Goal: Transaction & Acquisition: Purchase product/service

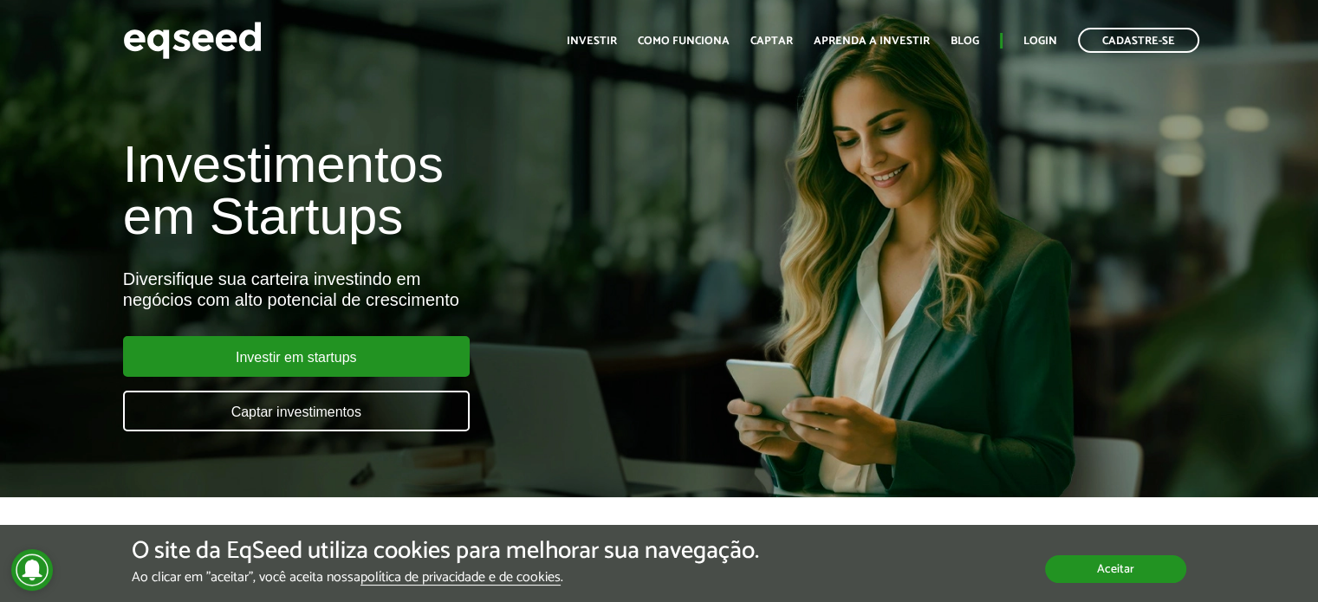
click at [1105, 562] on button "Aceitar" at bounding box center [1115, 570] width 141 height 28
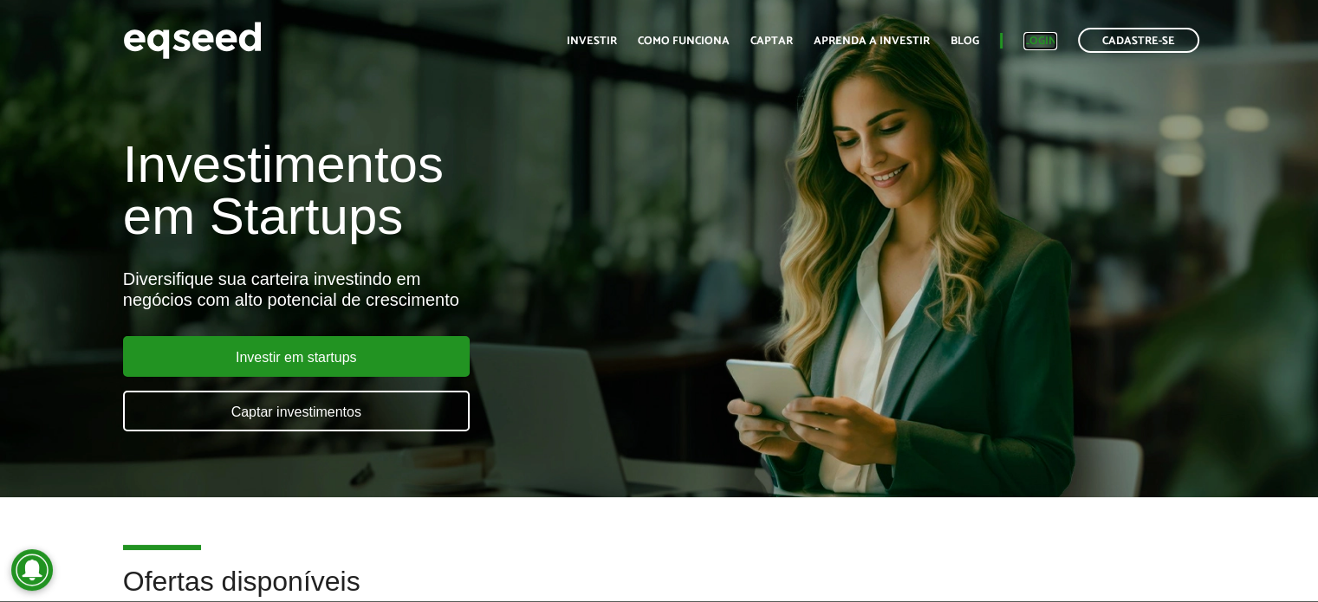
click at [1038, 45] on link "Login" at bounding box center [1041, 41] width 34 height 11
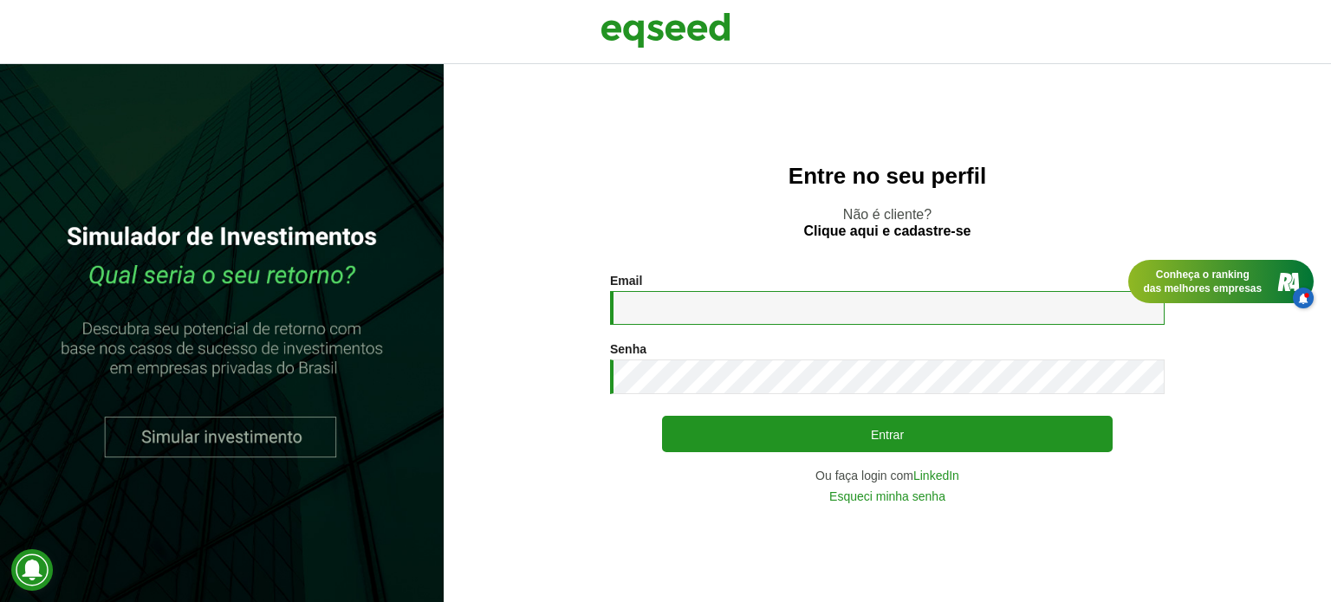
click at [647, 321] on input "Email *" at bounding box center [887, 308] width 555 height 34
type input "**********"
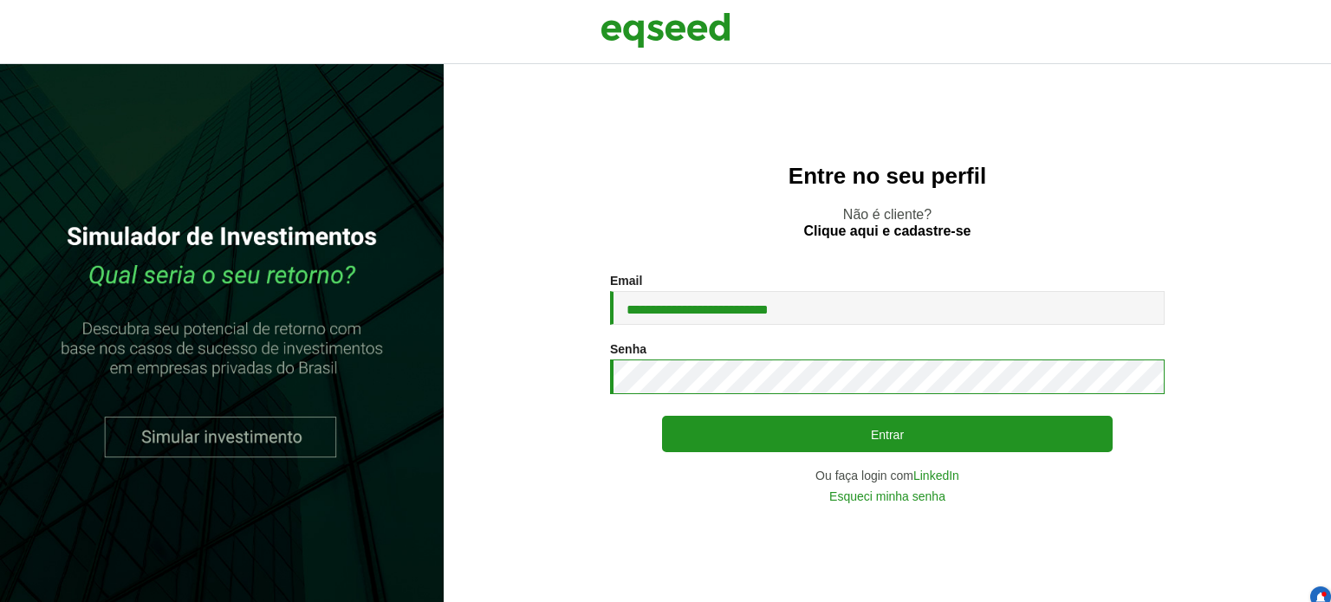
click at [662, 416] on button "Entrar" at bounding box center [887, 434] width 451 height 36
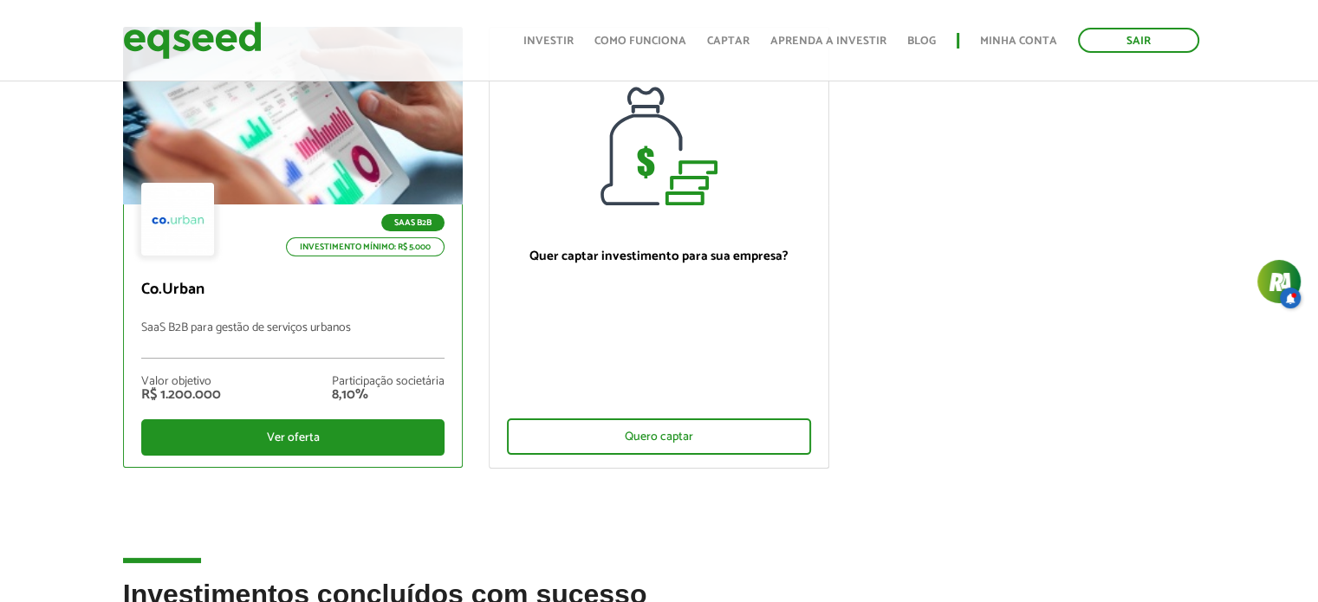
scroll to position [173, 0]
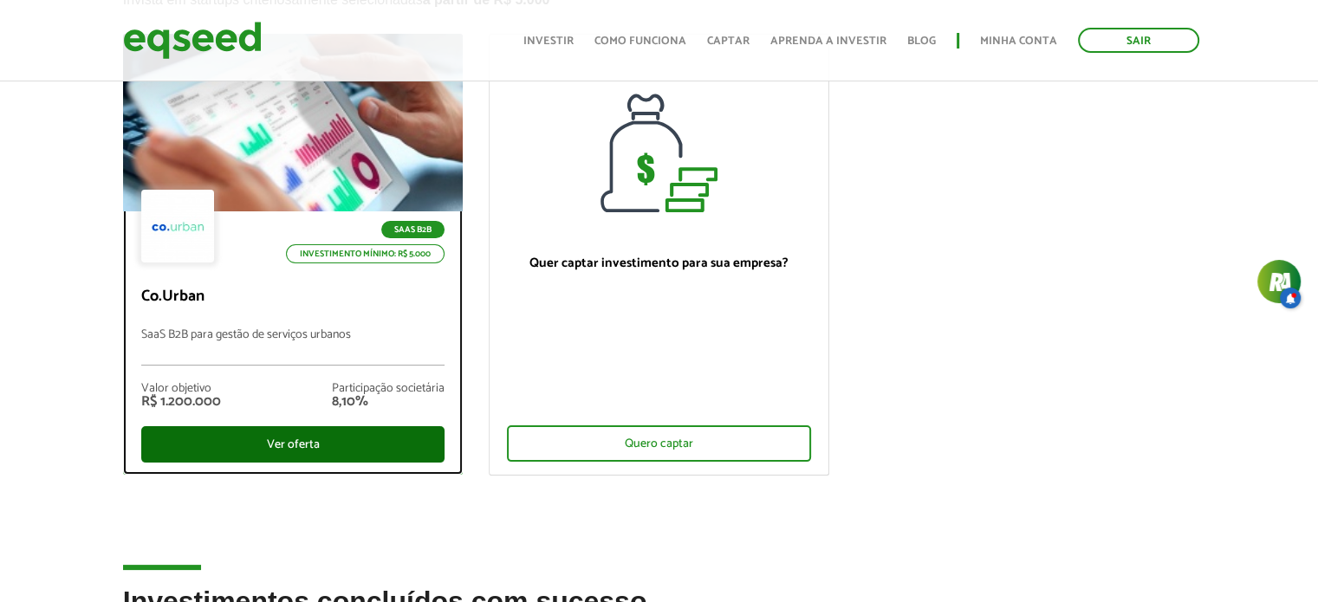
click at [274, 446] on div "Ver oferta" at bounding box center [293, 444] width 304 height 36
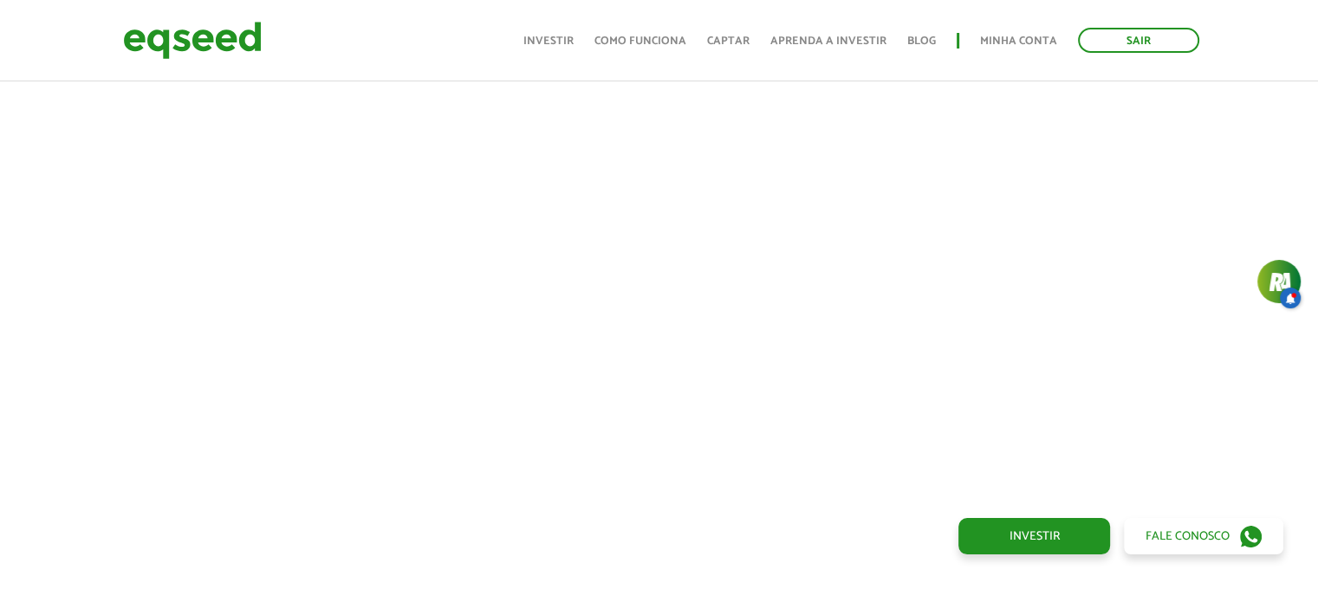
scroll to position [1040, 0]
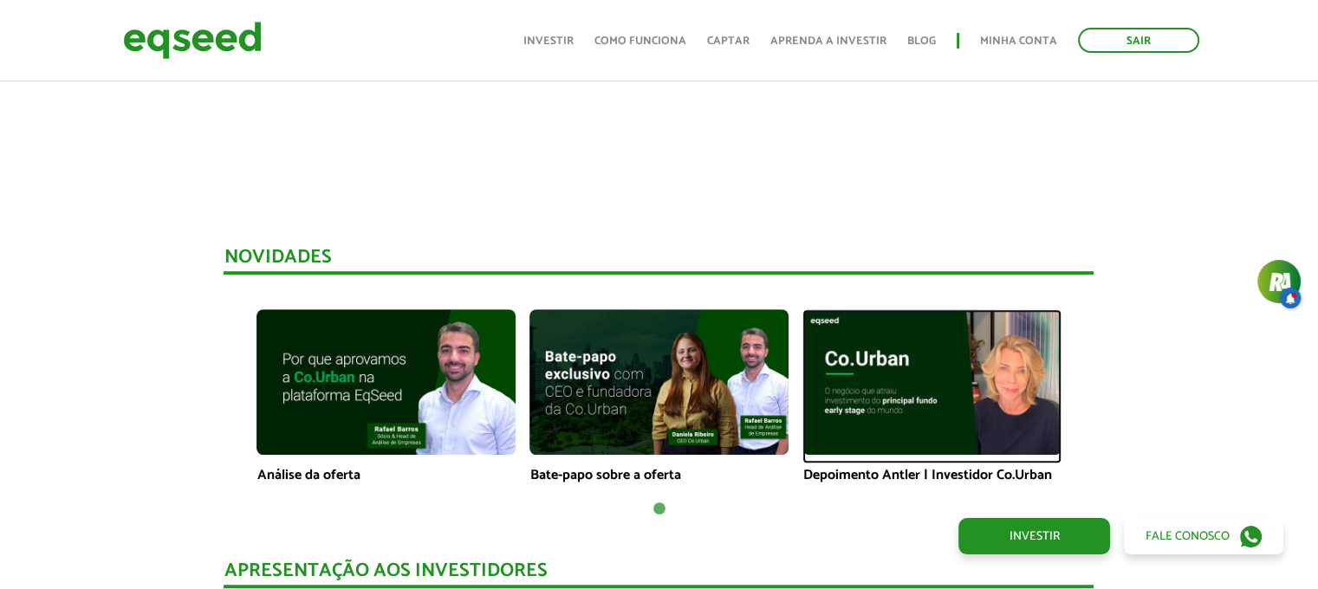
click at [976, 387] on img at bounding box center [932, 382] width 259 height 146
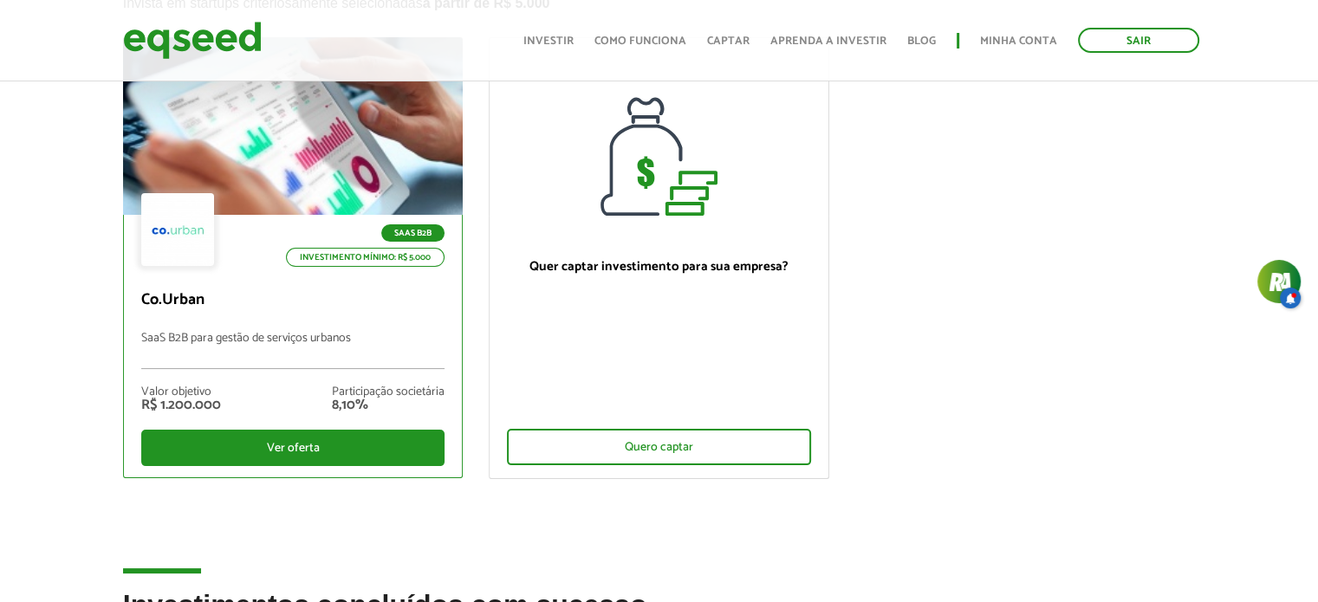
scroll to position [168, 0]
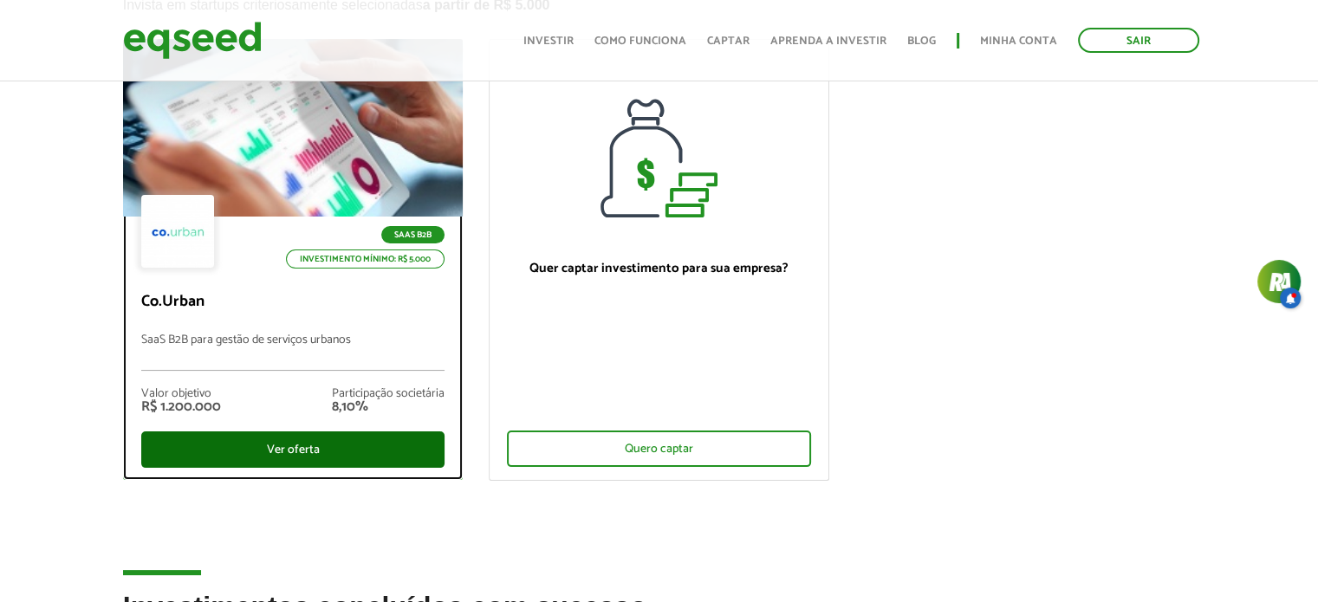
click at [299, 450] on div "Ver oferta" at bounding box center [293, 450] width 304 height 36
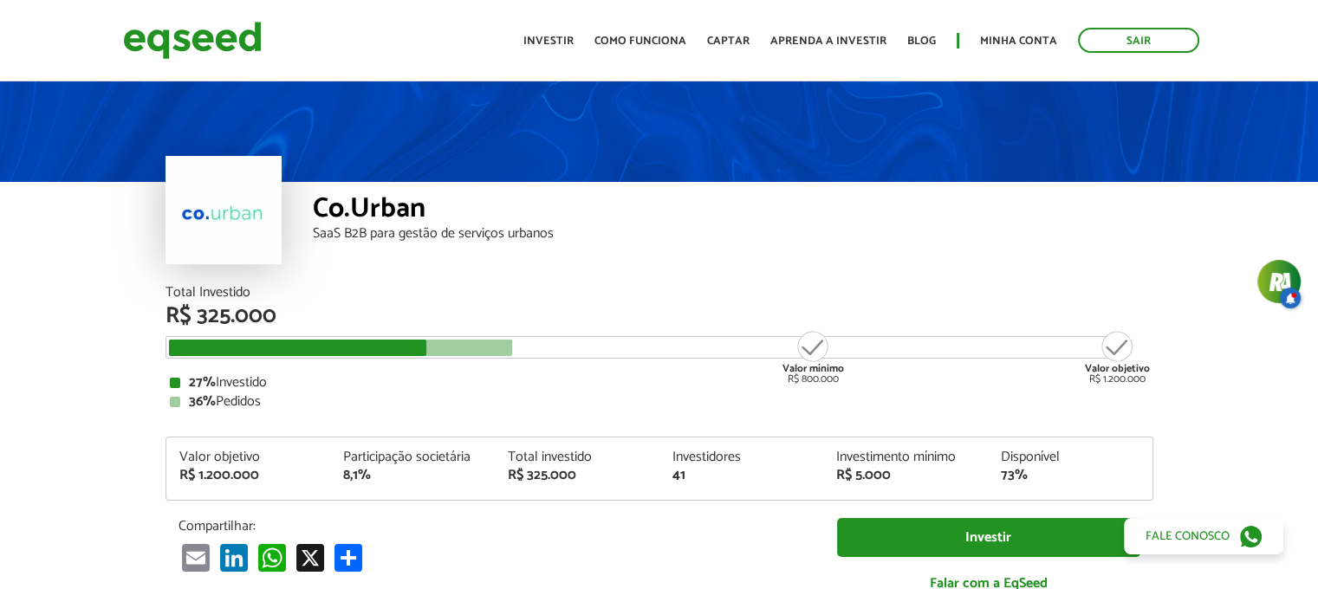
click at [513, 346] on div "Valor mínimo R$ 800.000 Valor objetivo R$ 1.200.000" at bounding box center [647, 347] width 962 height 23
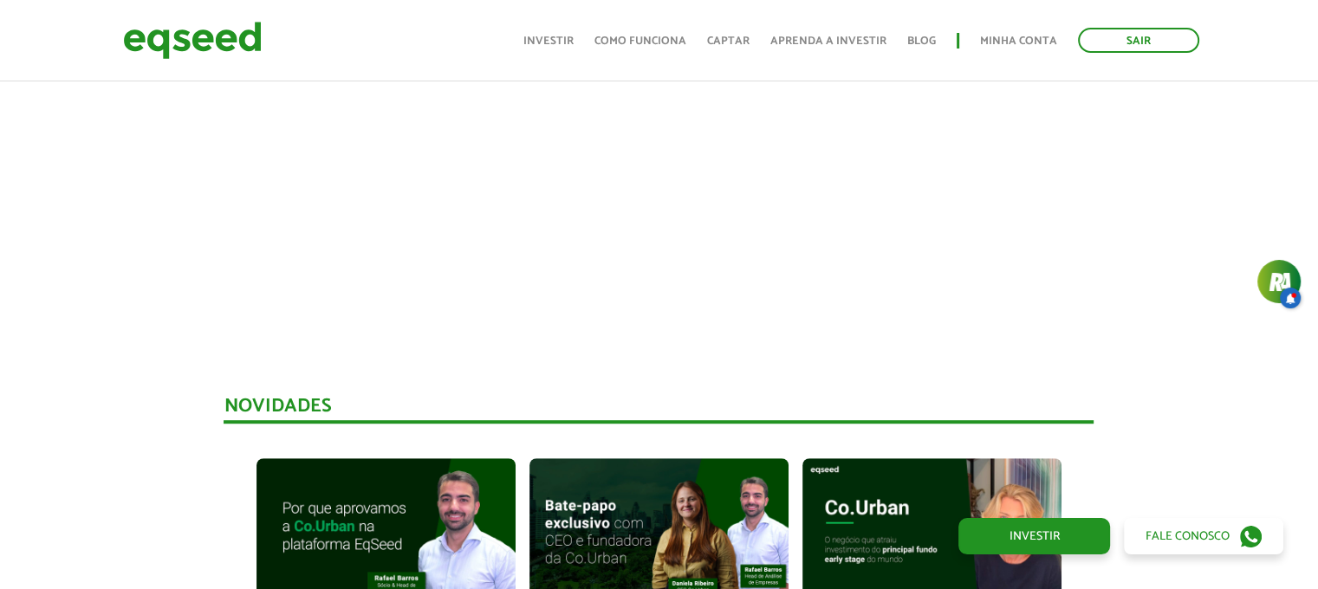
scroll to position [1213, 0]
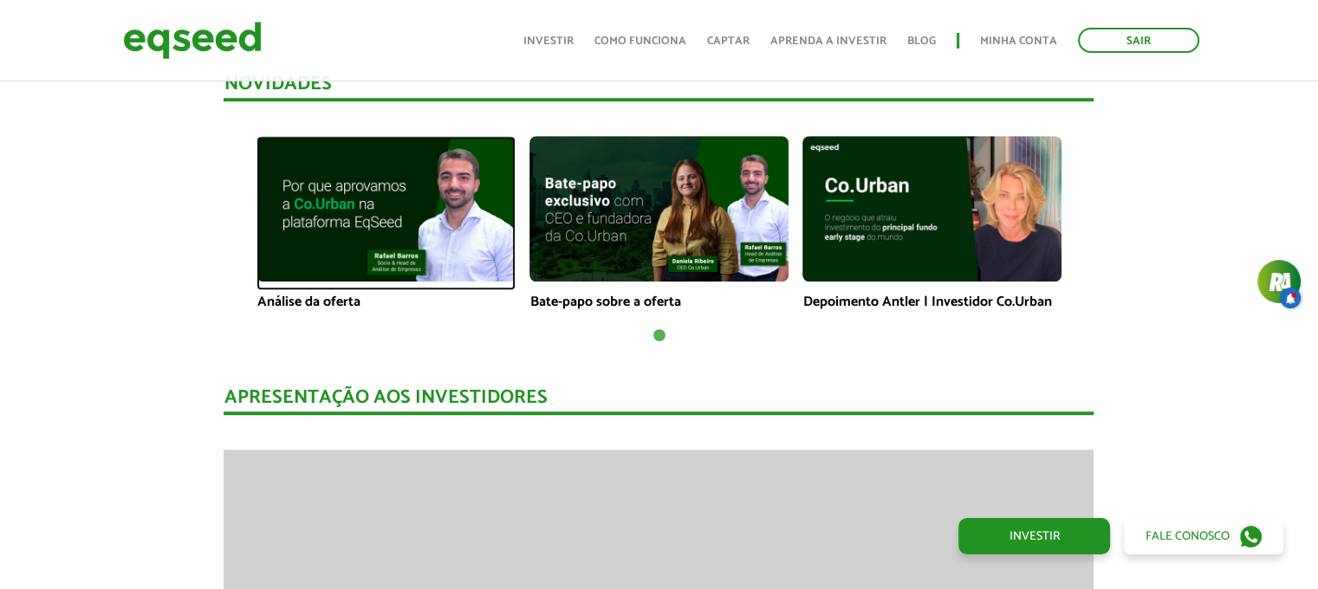
click at [392, 213] on img at bounding box center [386, 209] width 259 height 146
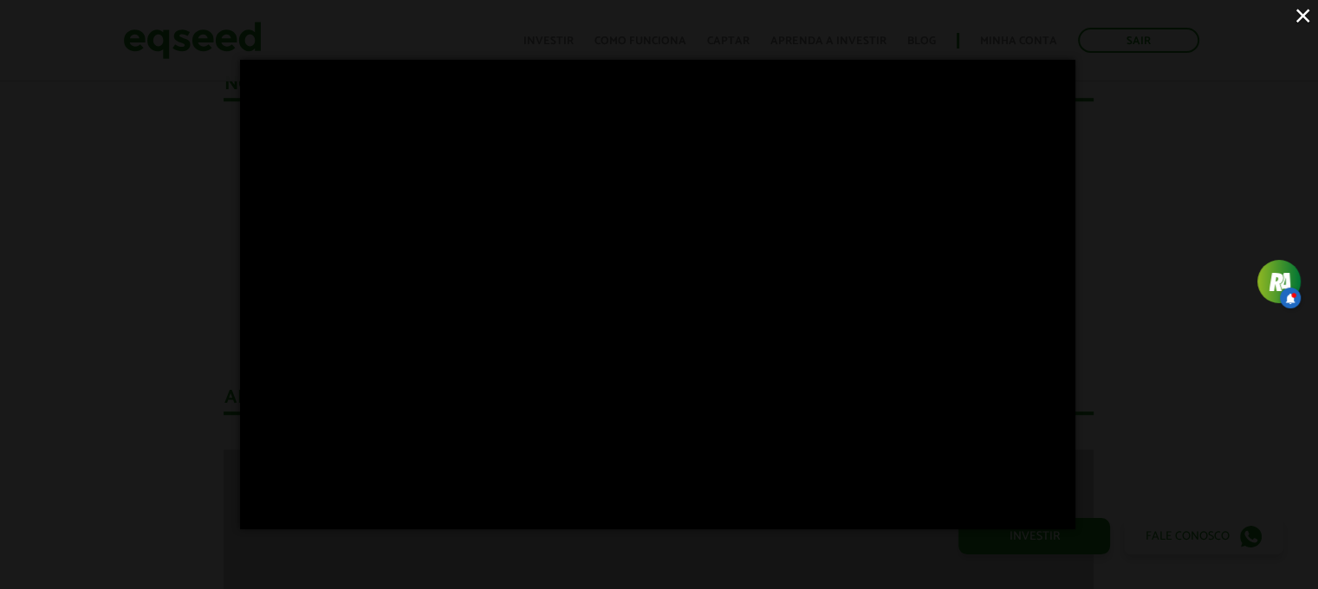
click at [1306, 20] on button "×" at bounding box center [1303, 15] width 30 height 30
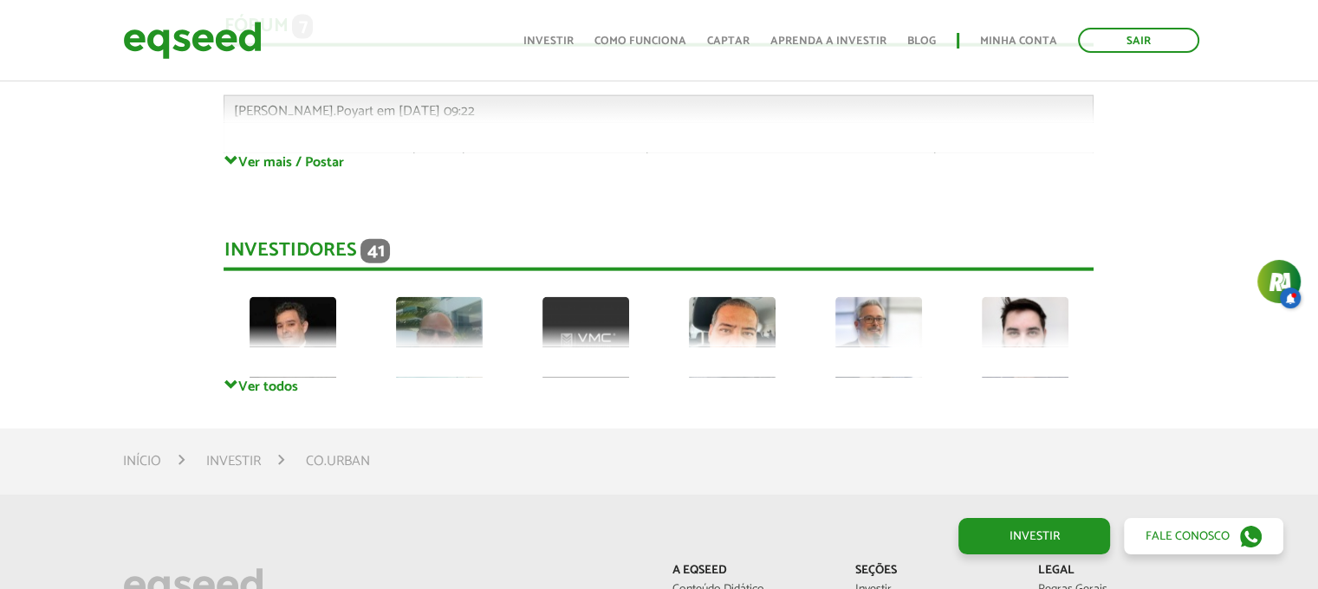
scroll to position [4074, 0]
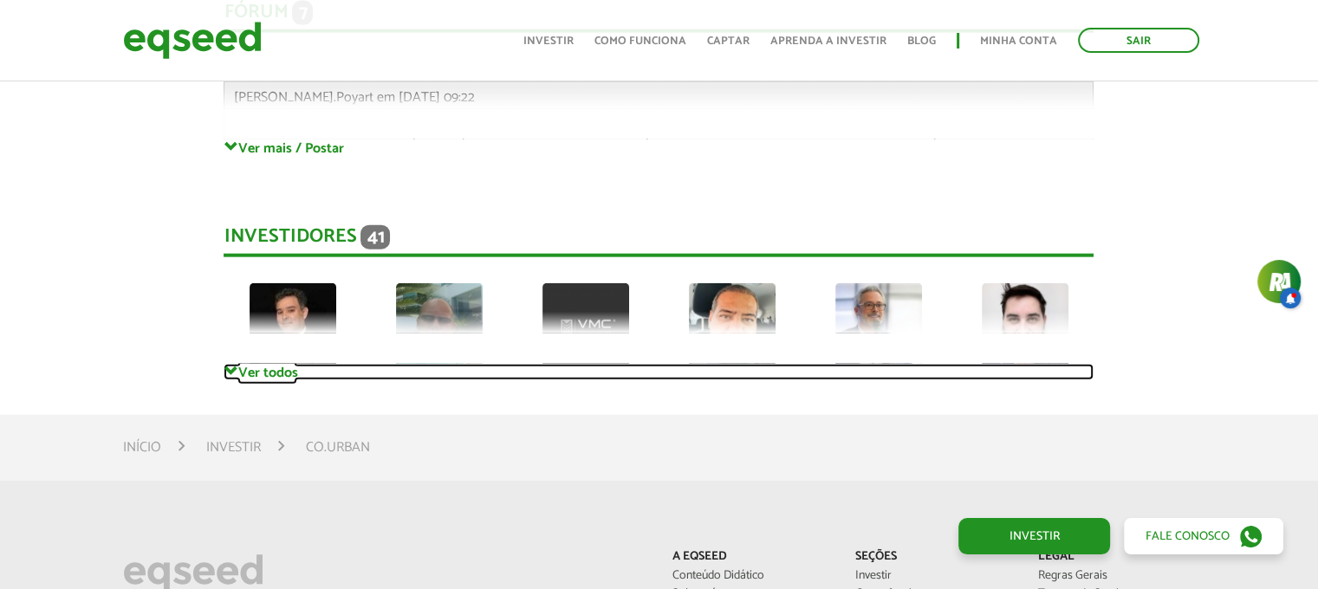
click at [275, 376] on link "Ver todos" at bounding box center [659, 372] width 870 height 16
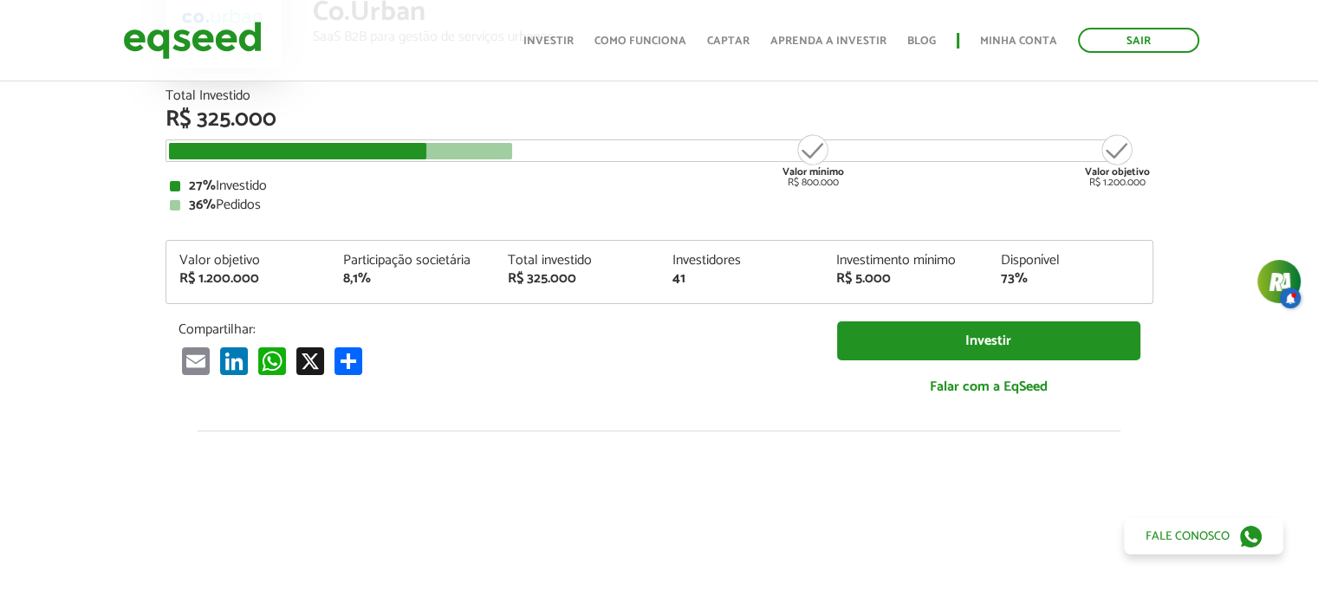
scroll to position [0, 0]
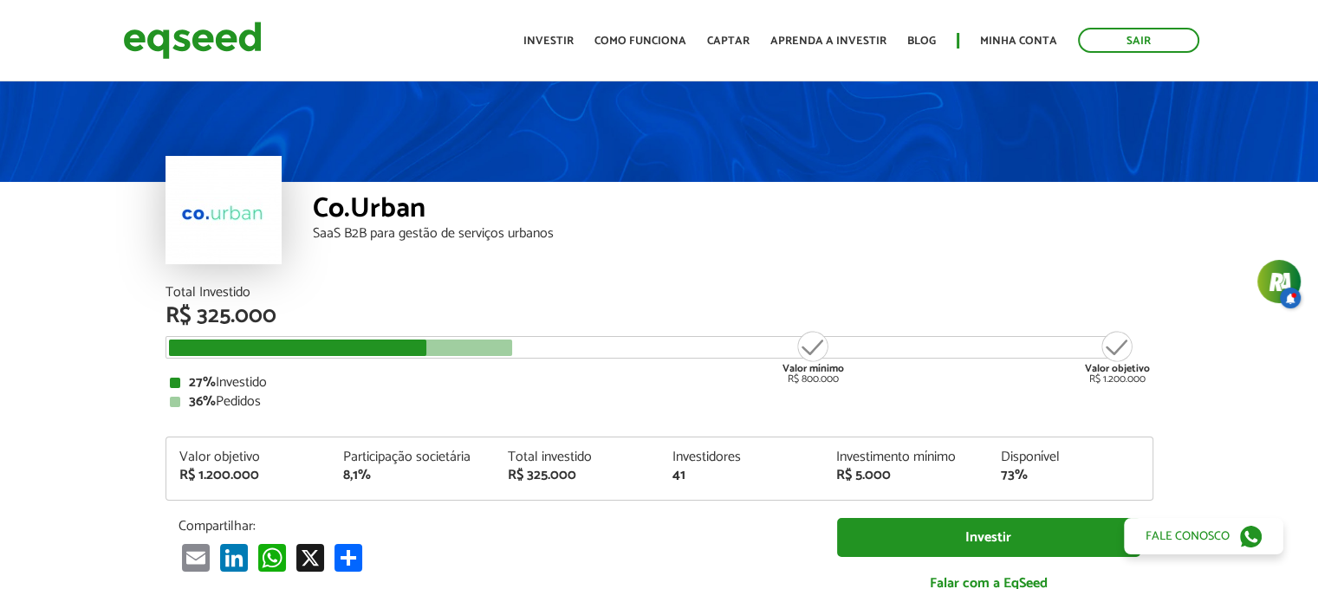
click at [534, 353] on div "Valor mínimo R$ 800.000 Valor objetivo R$ 1.200.000" at bounding box center [647, 347] width 962 height 23
click at [472, 349] on div at bounding box center [341, 348] width 344 height 16
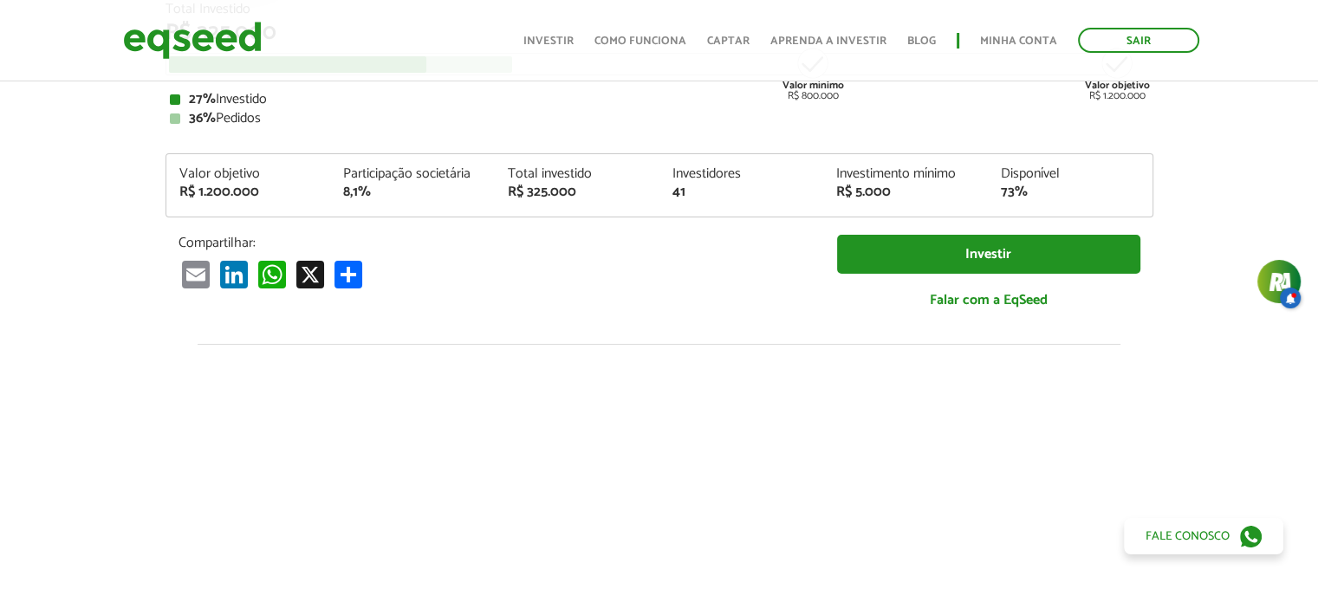
scroll to position [125, 0]
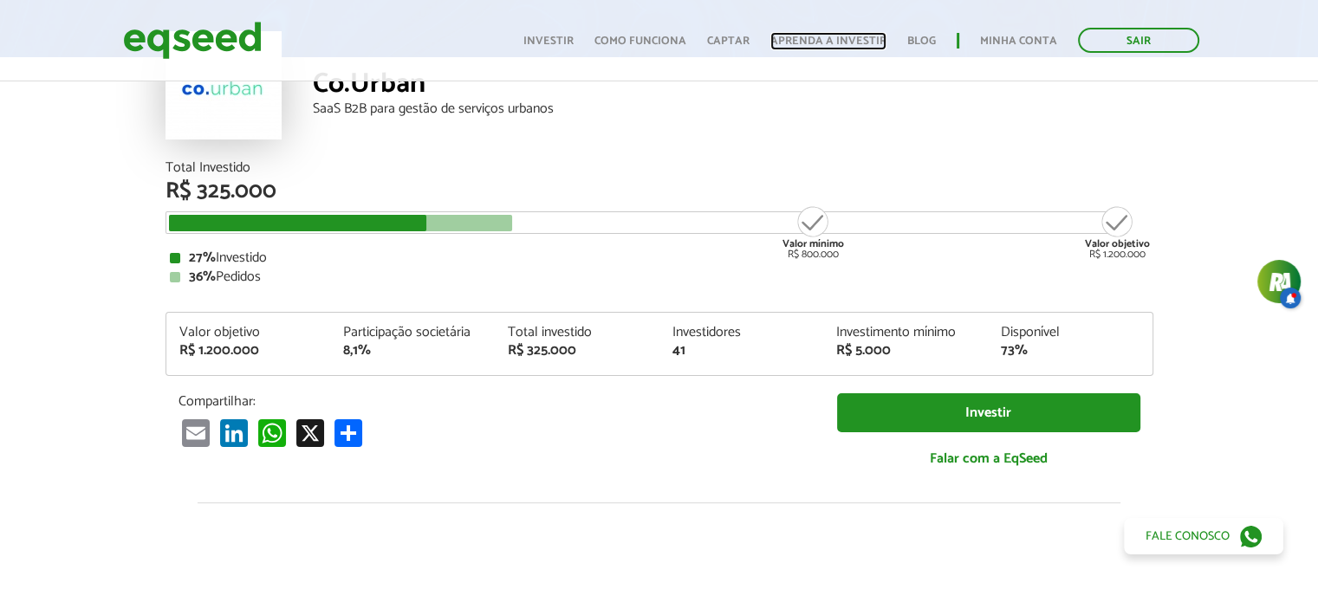
click at [851, 38] on link "Aprenda a investir" at bounding box center [829, 41] width 116 height 11
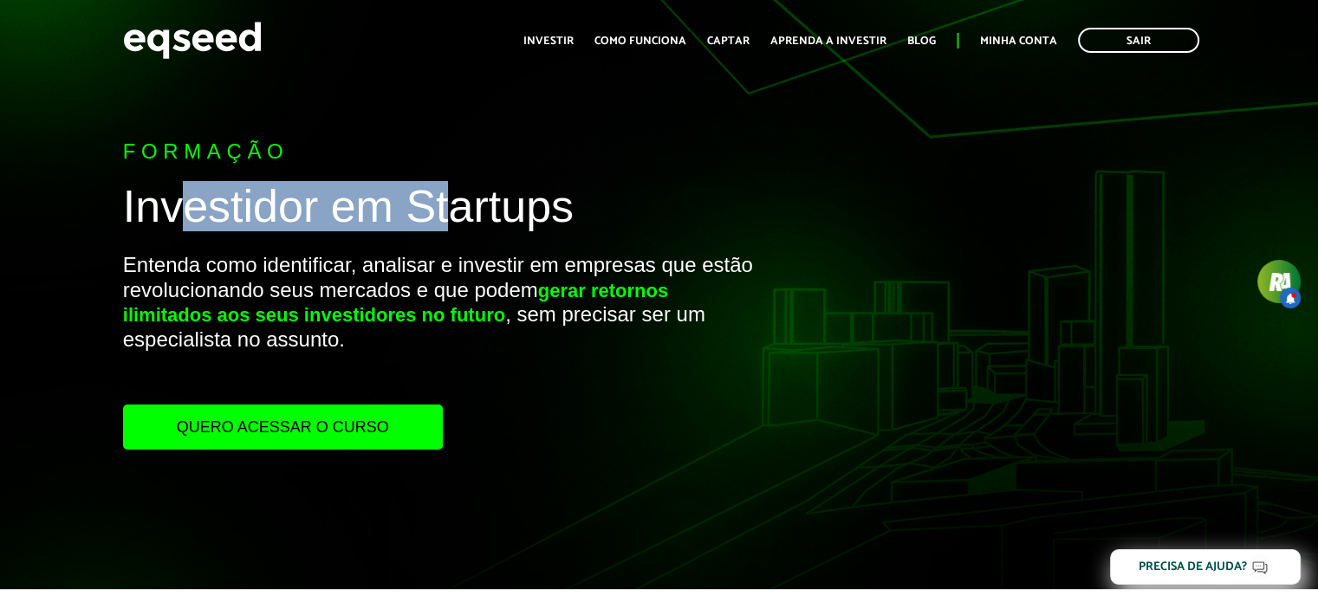
drag, startPoint x: 192, startPoint y: 204, endPoint x: 452, endPoint y: 202, distance: 260.0
click at [451, 202] on h1 "Investidor em Startups" at bounding box center [440, 211] width 634 height 58
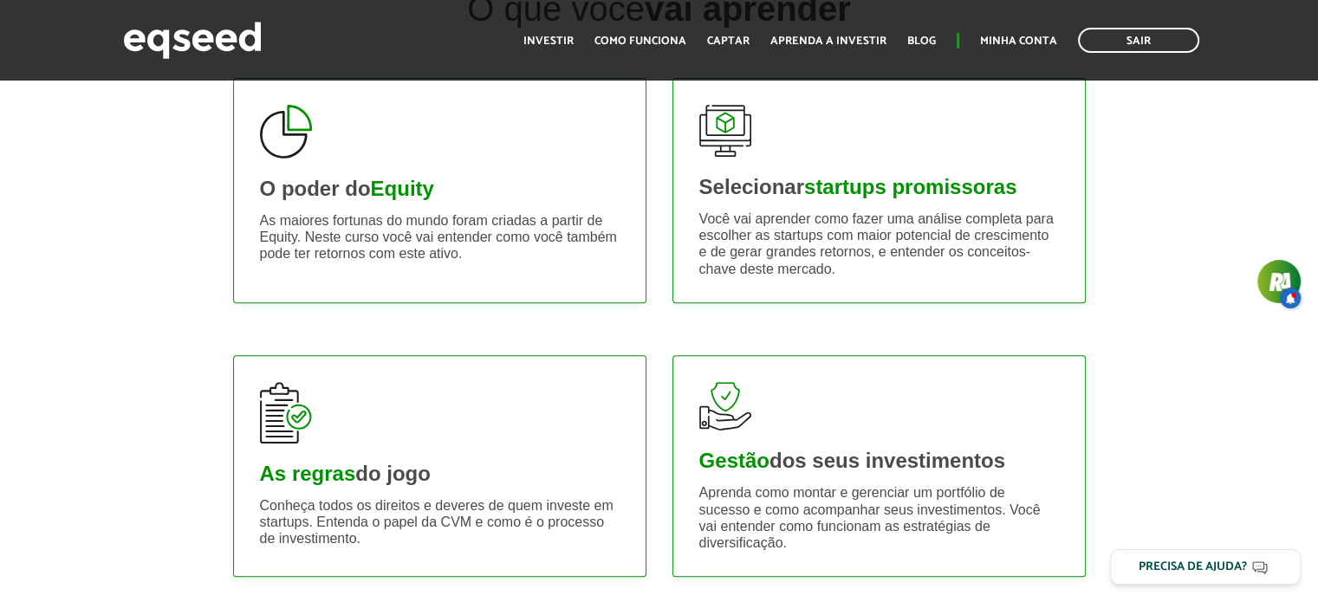
scroll to position [260, 0]
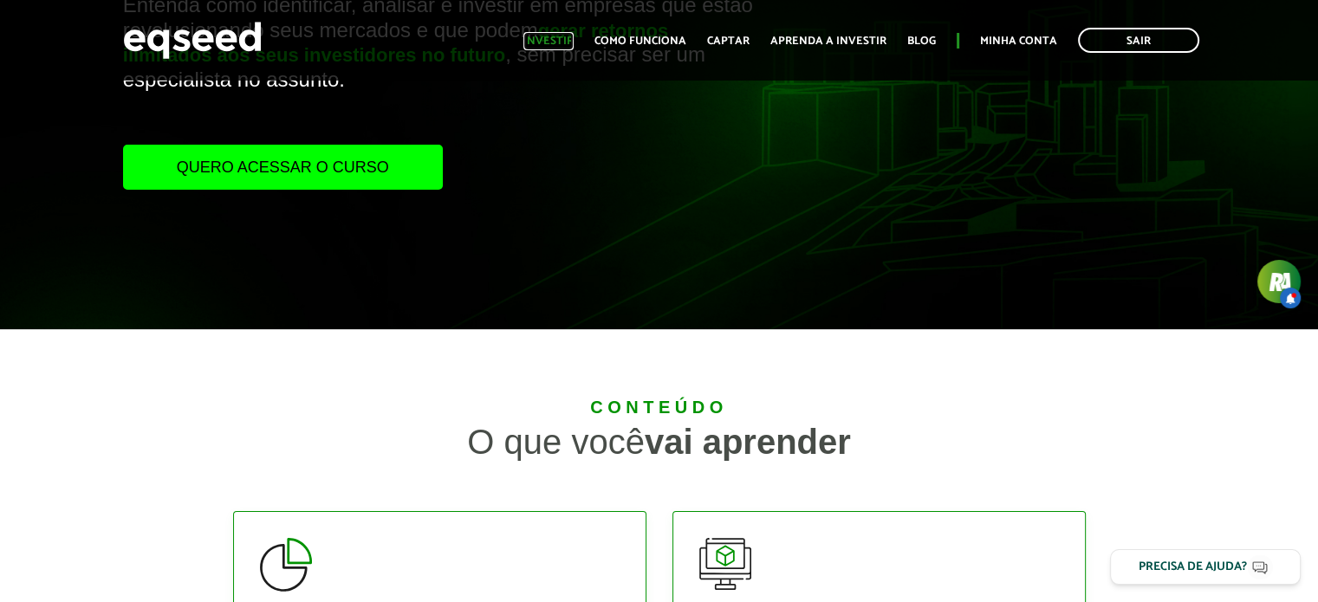
click at [544, 40] on link "Investir" at bounding box center [549, 41] width 50 height 11
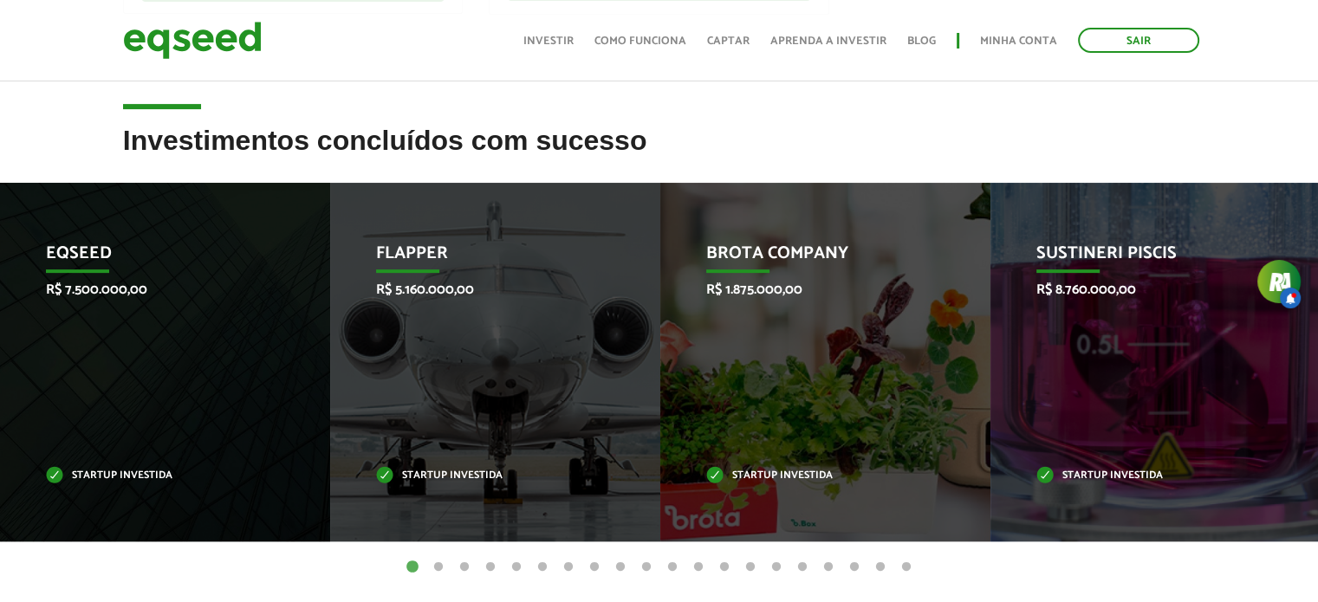
scroll to position [623, 0]
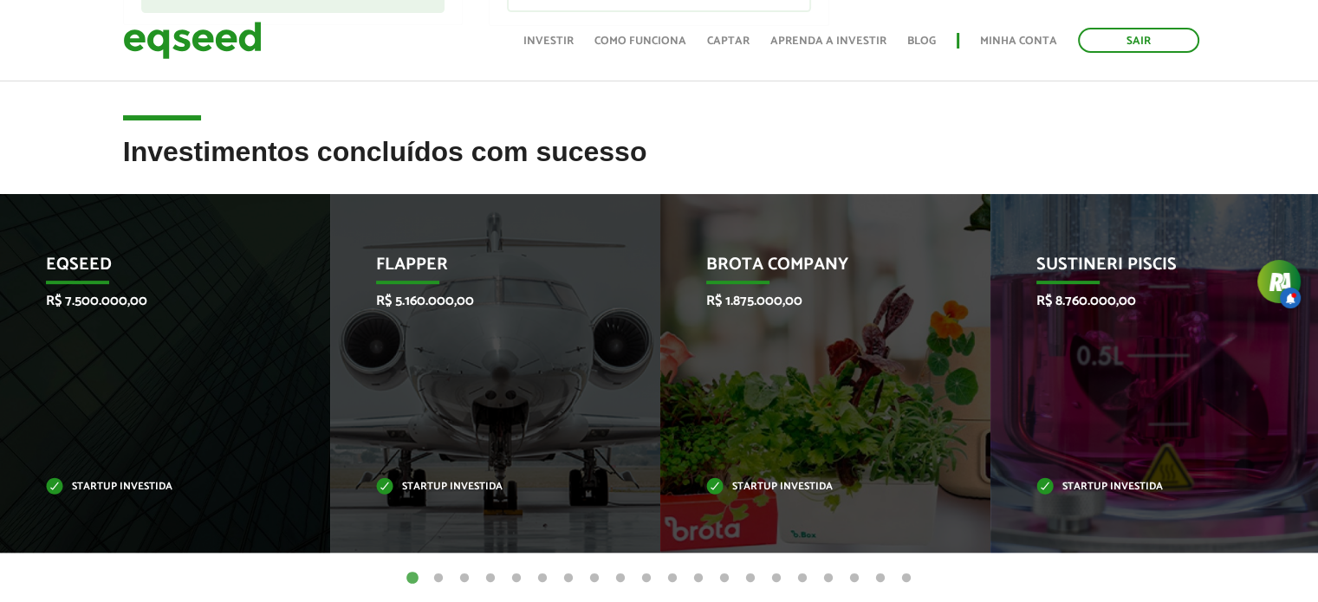
click at [438, 576] on button "2" at bounding box center [438, 578] width 17 height 17
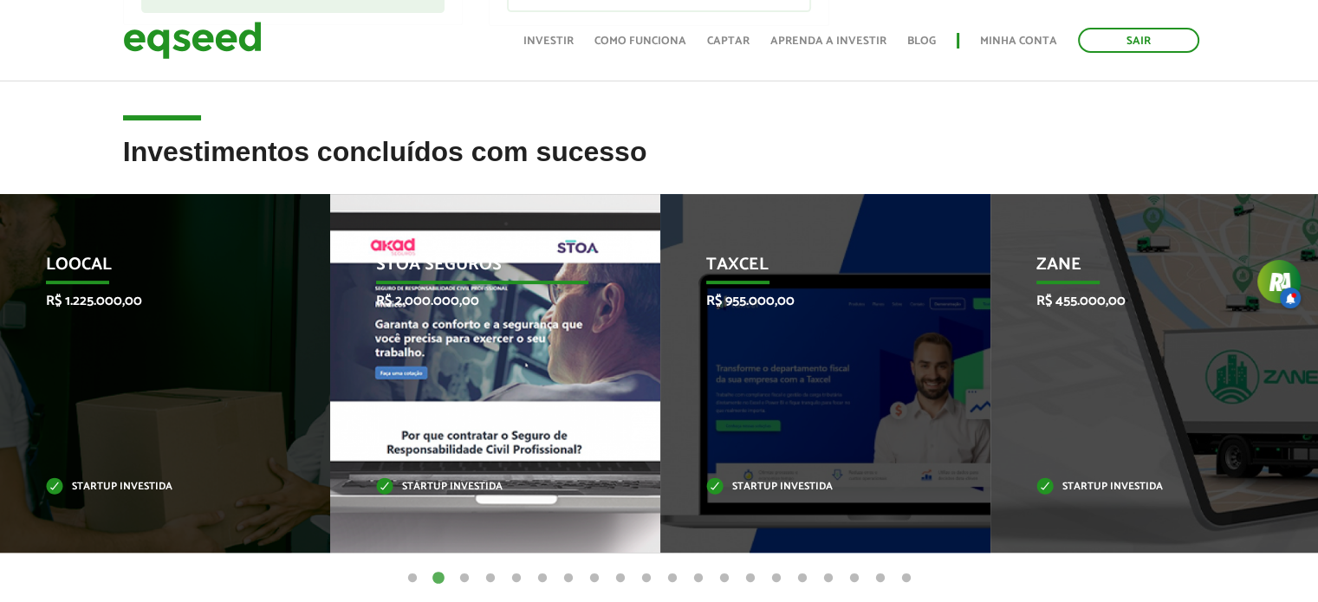
scroll to position [710, 0]
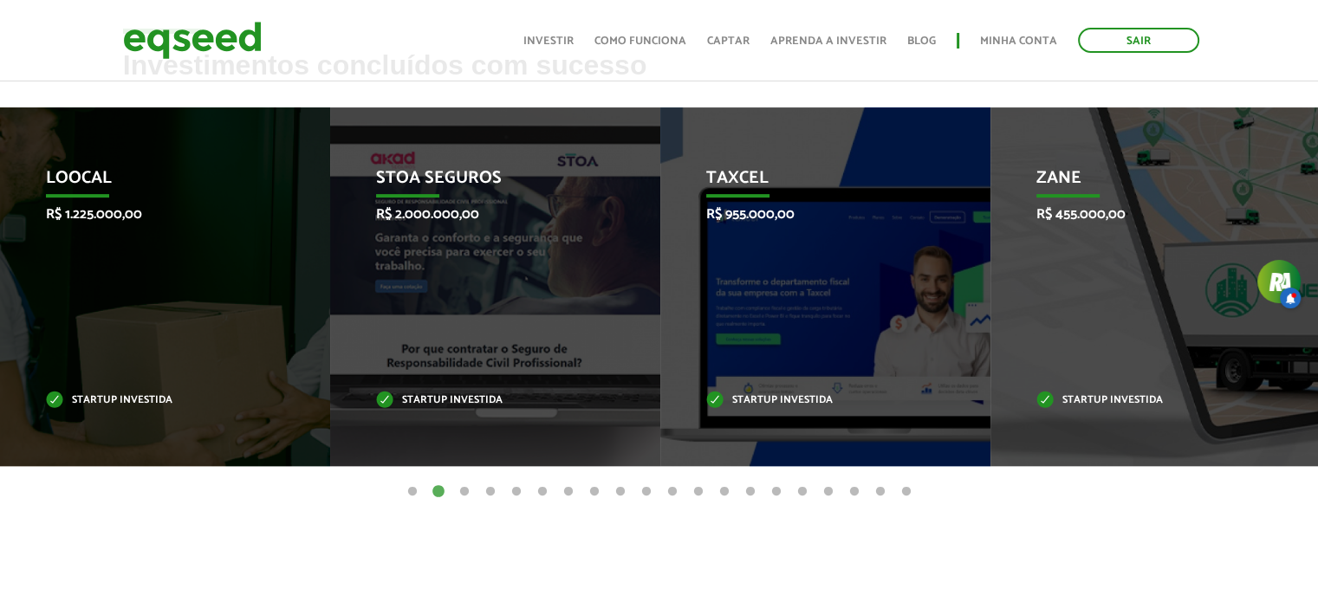
click at [465, 491] on button "3" at bounding box center [464, 492] width 17 height 17
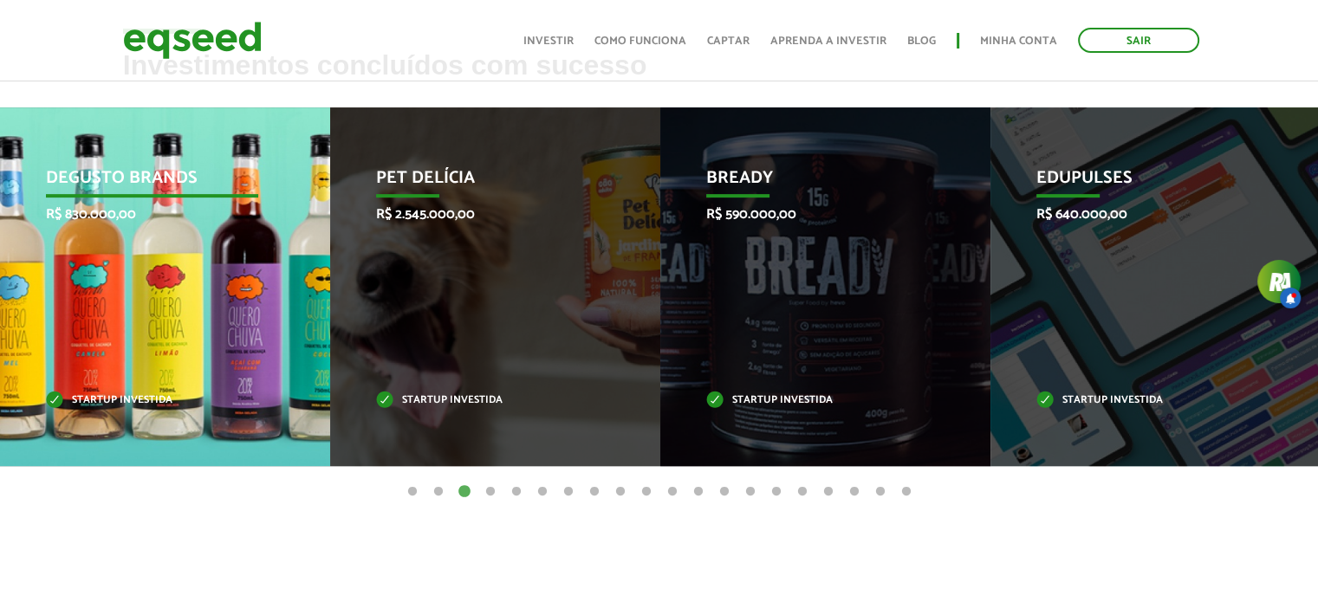
click at [202, 244] on div "Degusto Brands R$ 830.000,00 Startup investida" at bounding box center [152, 286] width 304 height 359
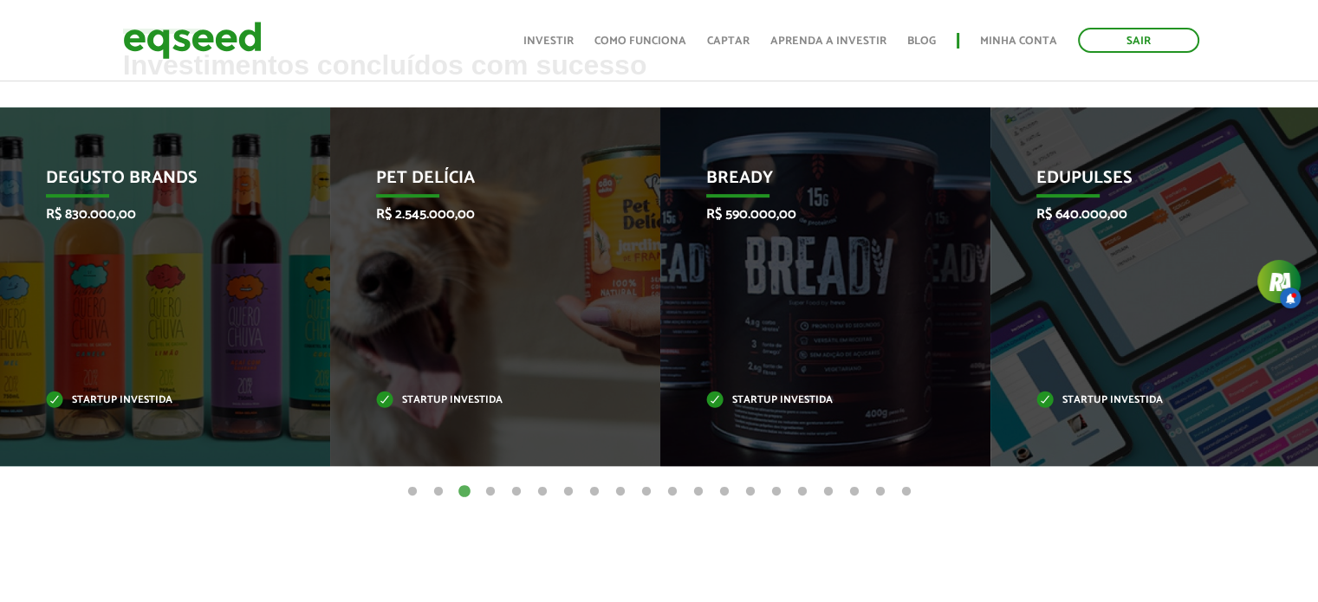
click at [492, 495] on button "4" at bounding box center [490, 492] width 17 height 17
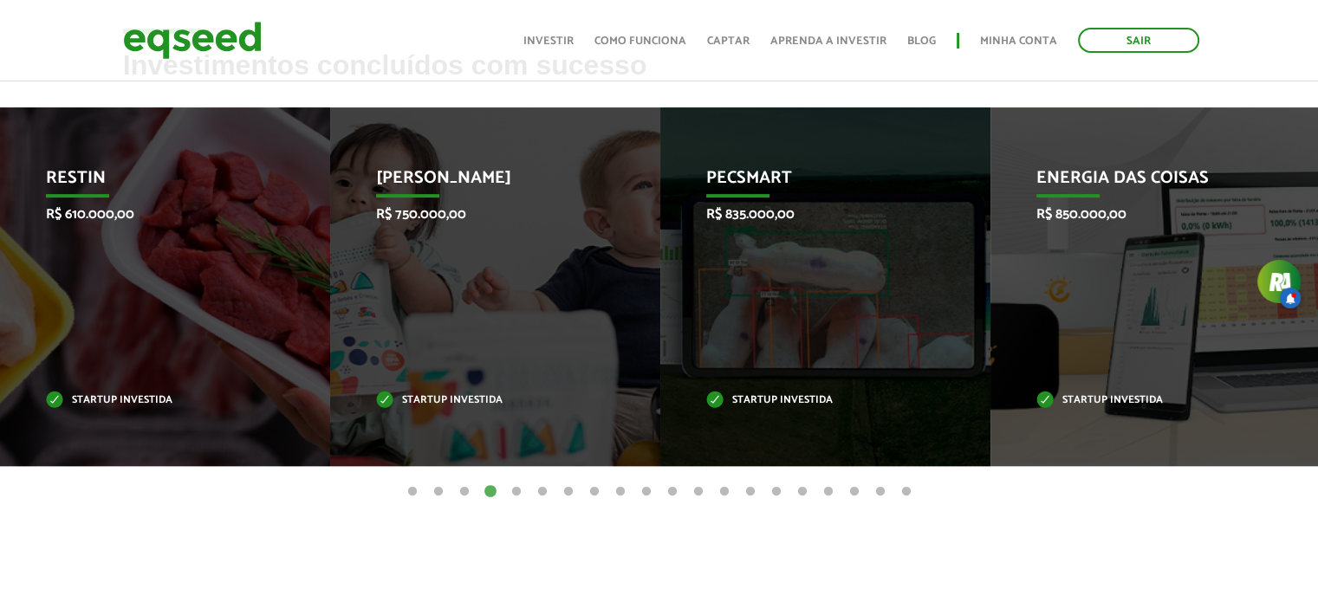
click at [513, 495] on button "5" at bounding box center [516, 492] width 17 height 17
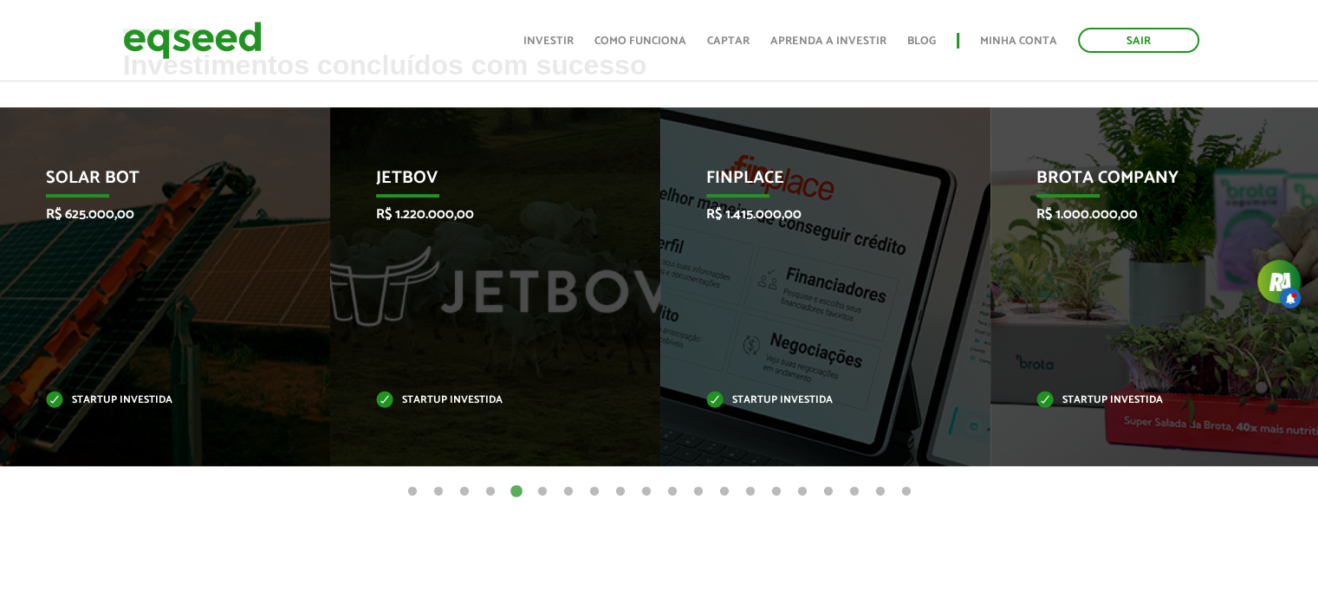
click at [543, 495] on button "6" at bounding box center [542, 492] width 17 height 17
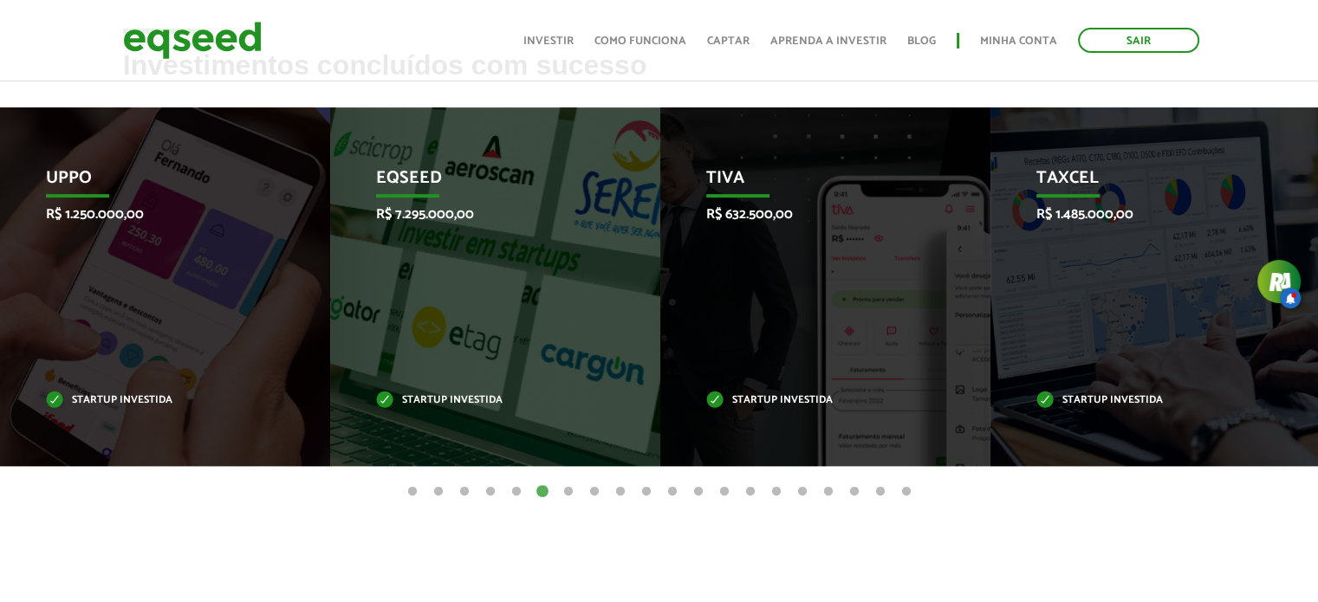
click at [901, 495] on button "20" at bounding box center [906, 492] width 17 height 17
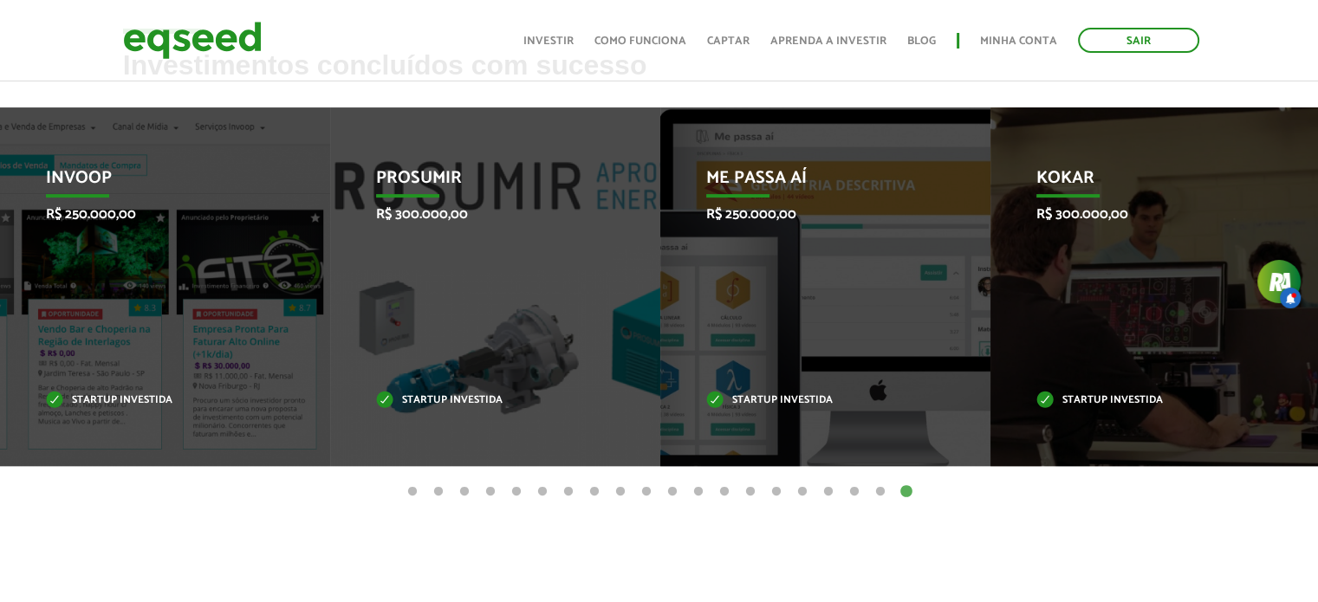
click at [878, 495] on button "19" at bounding box center [880, 492] width 17 height 17
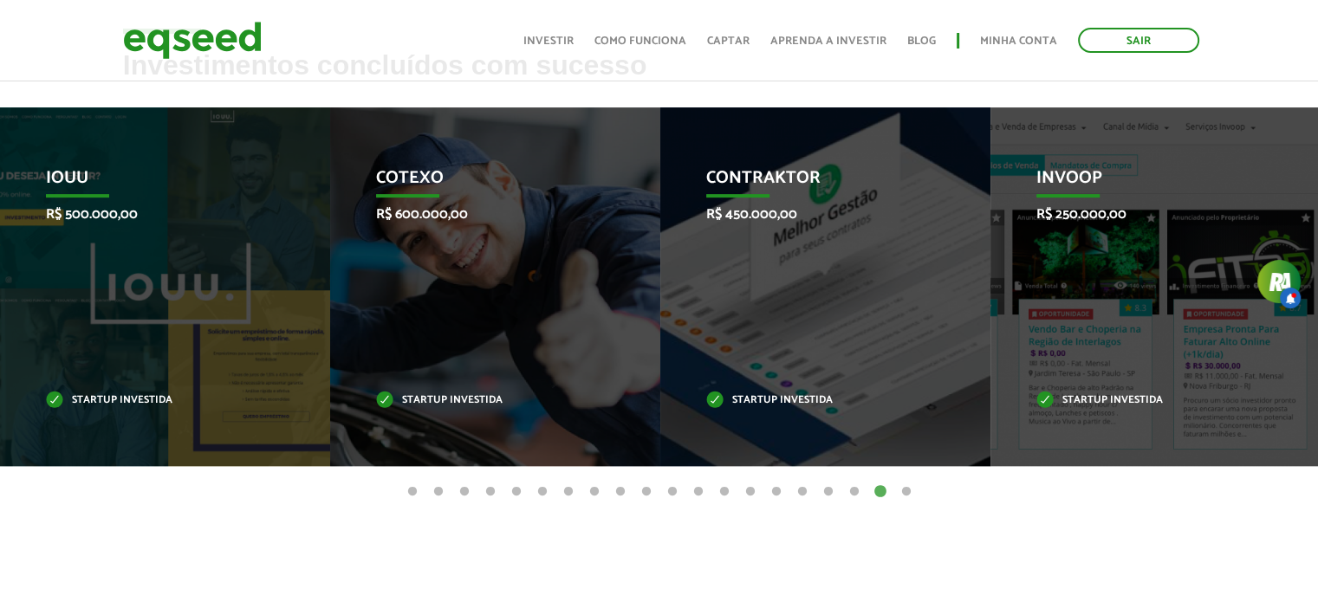
click at [854, 491] on button "18" at bounding box center [854, 492] width 17 height 17
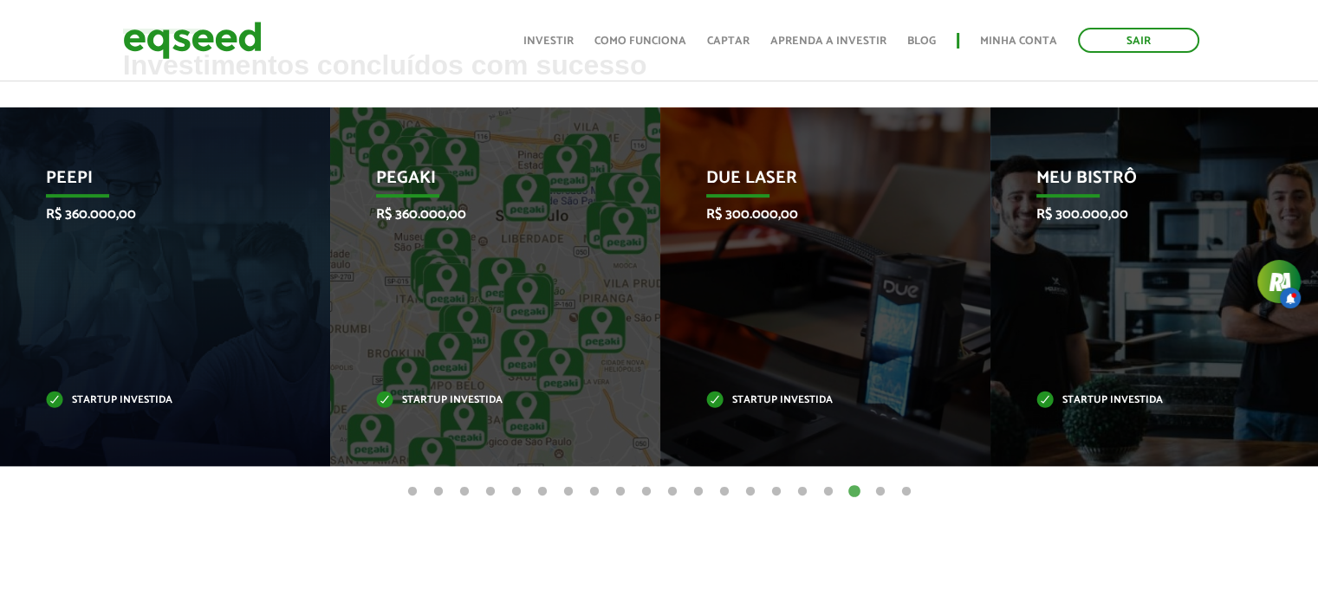
click at [823, 491] on button "17" at bounding box center [828, 492] width 17 height 17
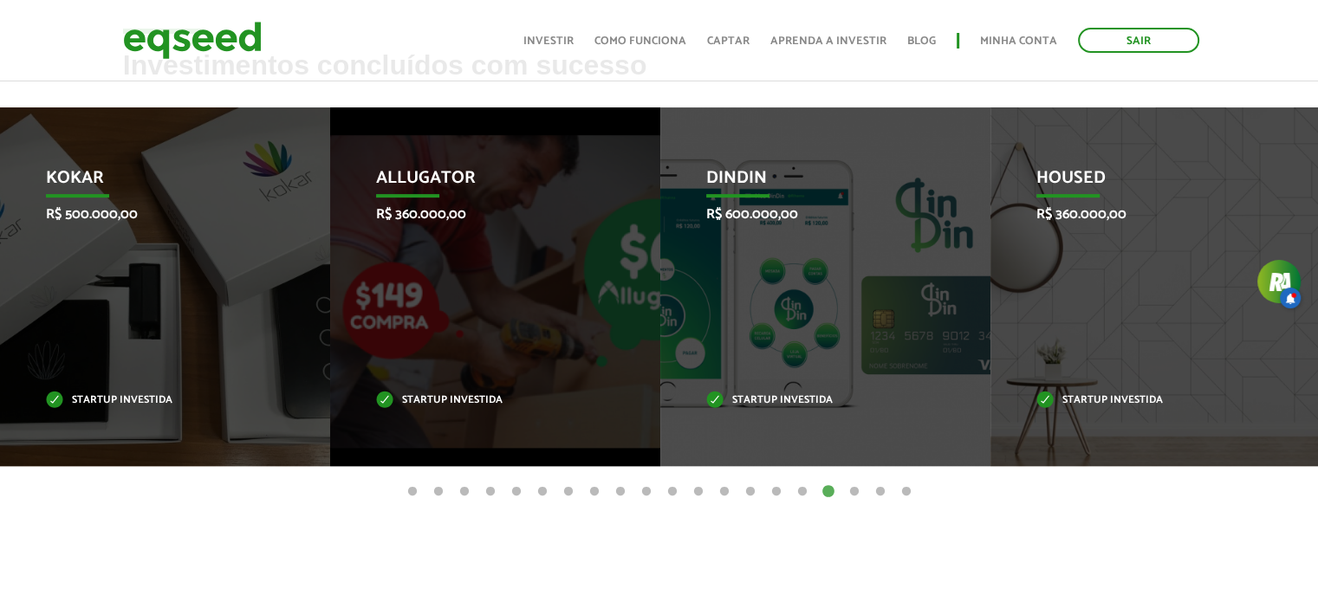
click at [852, 492] on button "18" at bounding box center [854, 492] width 17 height 17
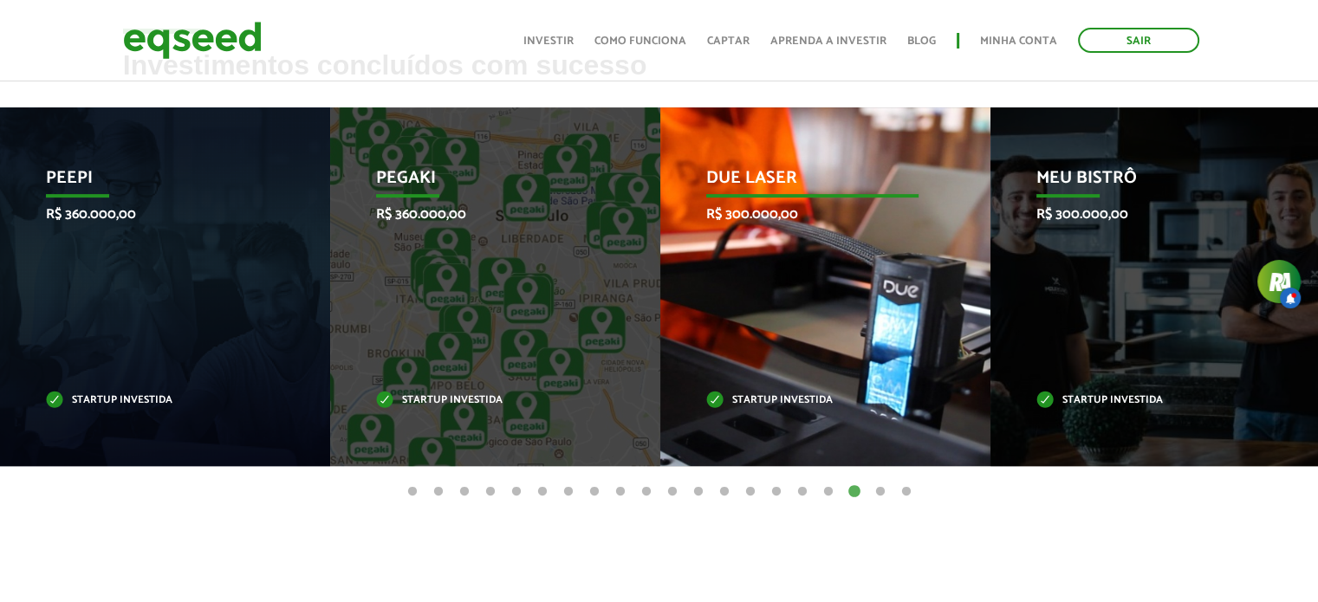
click at [811, 339] on div "Due Laser R$ 300.000,00 Startup investida" at bounding box center [812, 286] width 304 height 359
click at [773, 396] on p "Startup investida" at bounding box center [812, 401] width 213 height 10
click at [770, 400] on p "Startup investida" at bounding box center [812, 401] width 213 height 10
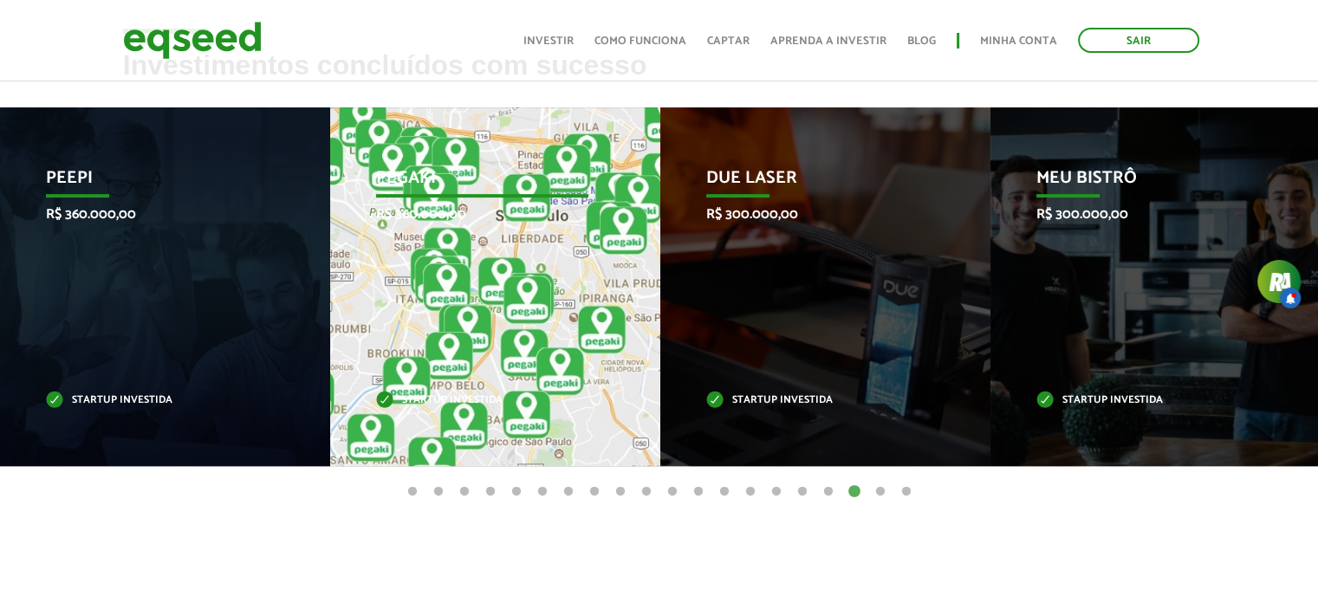
click at [527, 379] on div "Pegaki R$ 360.000,00 Startup investida" at bounding box center [482, 286] width 304 height 359
click at [531, 370] on div "Pegaki R$ 360.000,00 Startup investida" at bounding box center [482, 286] width 304 height 359
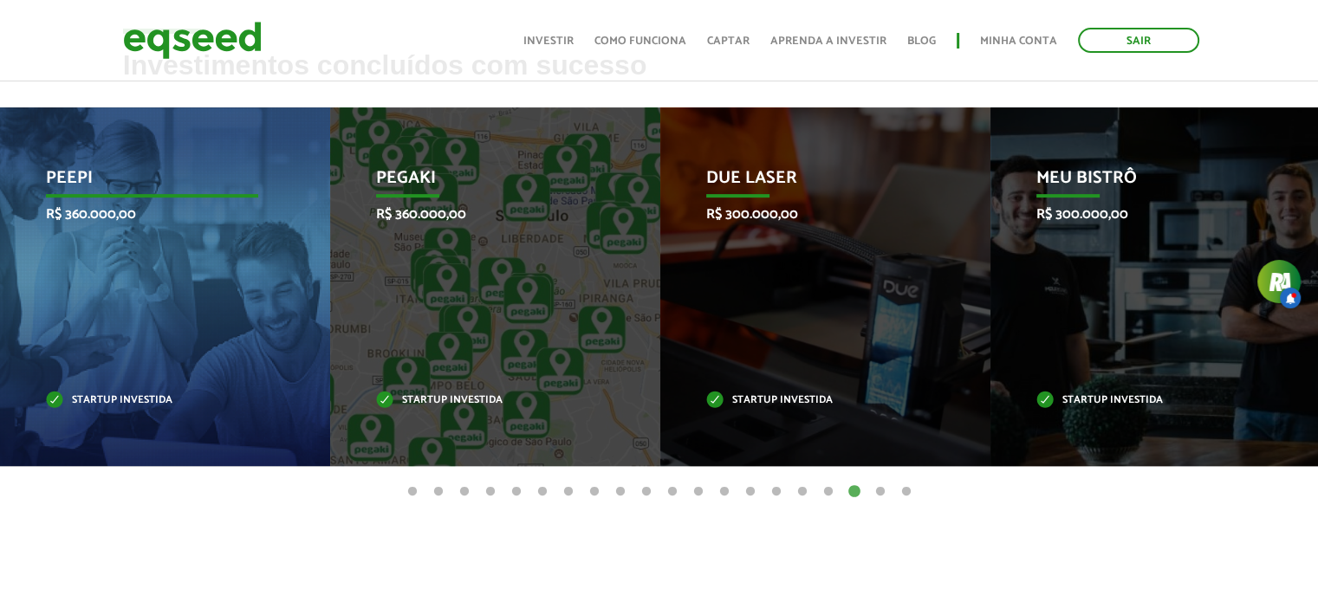
click at [185, 373] on div "Peepi R$ 360.000,00 Startup investida" at bounding box center [152, 286] width 304 height 359
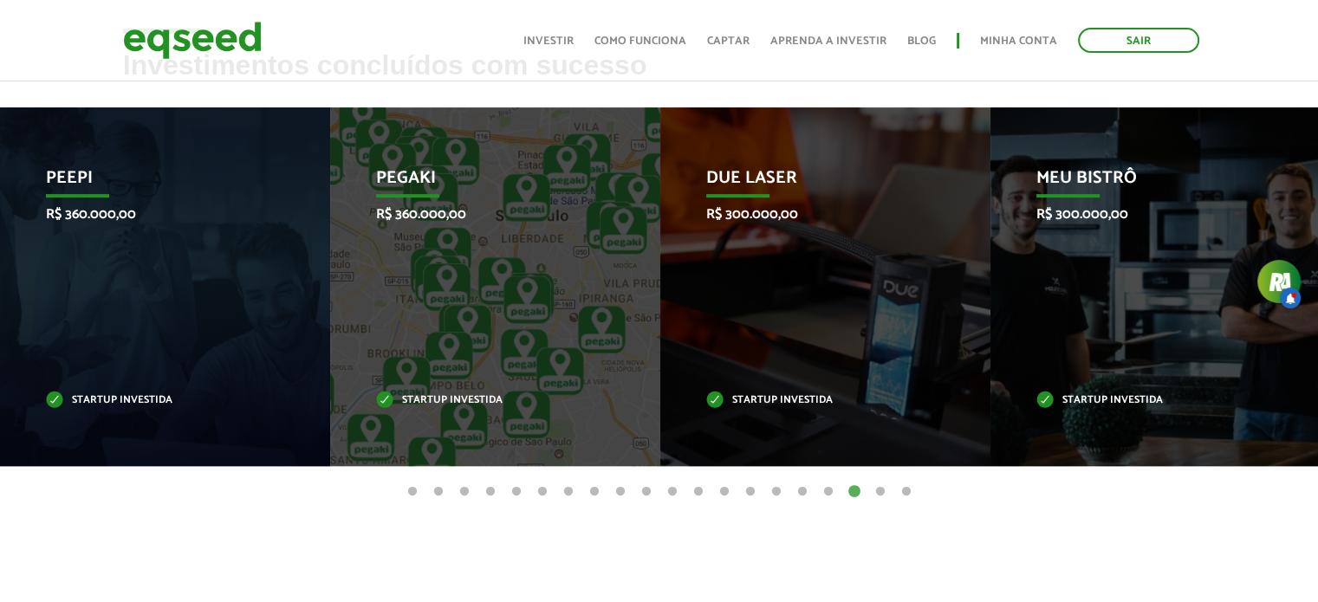
click at [801, 493] on button "16" at bounding box center [802, 492] width 17 height 17
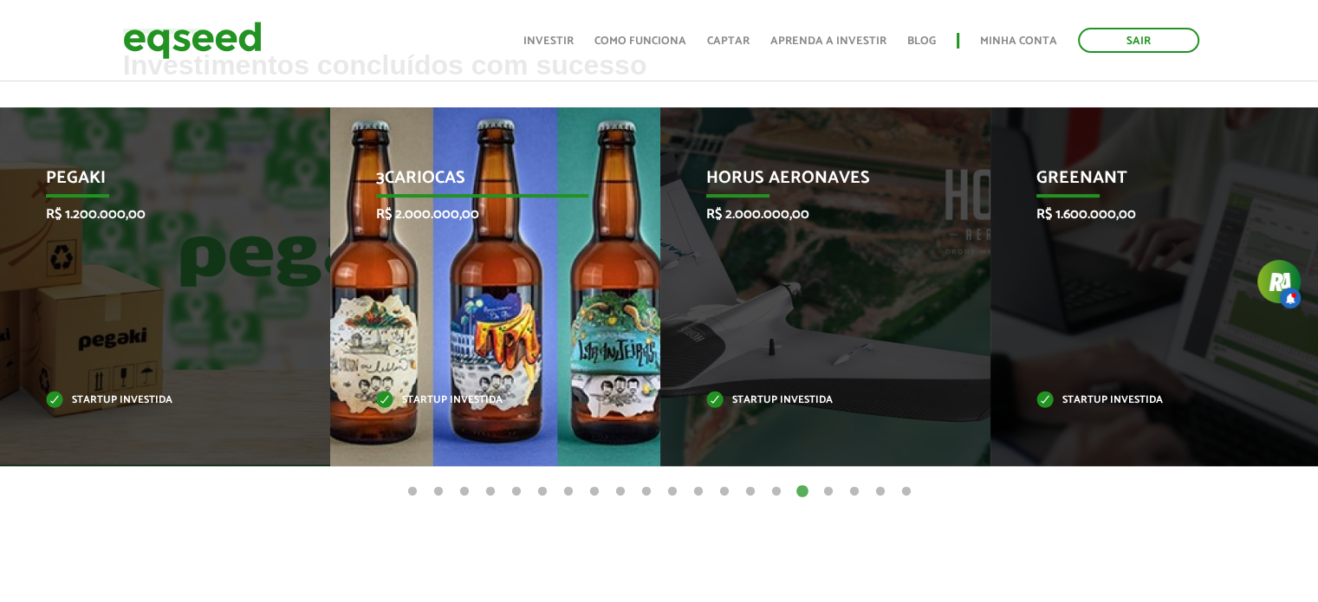
click at [596, 374] on div "3Cariocas R$ 2.000.000,00 Startup investida" at bounding box center [482, 286] width 304 height 359
